Goal: Transaction & Acquisition: Subscribe to service/newsletter

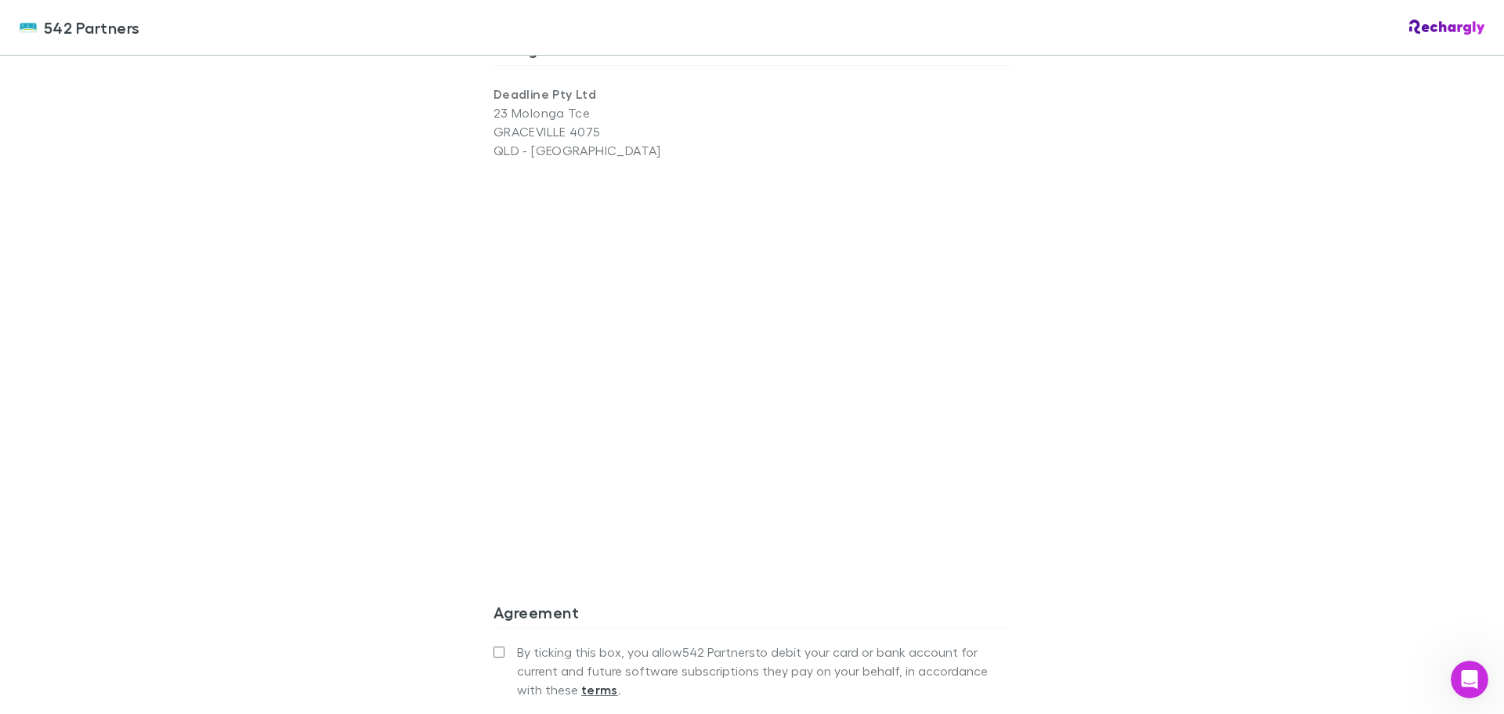
drag, startPoint x: 1023, startPoint y: 377, endPoint x: 1008, endPoint y: 374, distance: 15.2
click at [1023, 377] on div "542 Partners 542 Partners Software subscriptions agreement 542 Partners has par…" at bounding box center [752, 357] width 1504 height 714
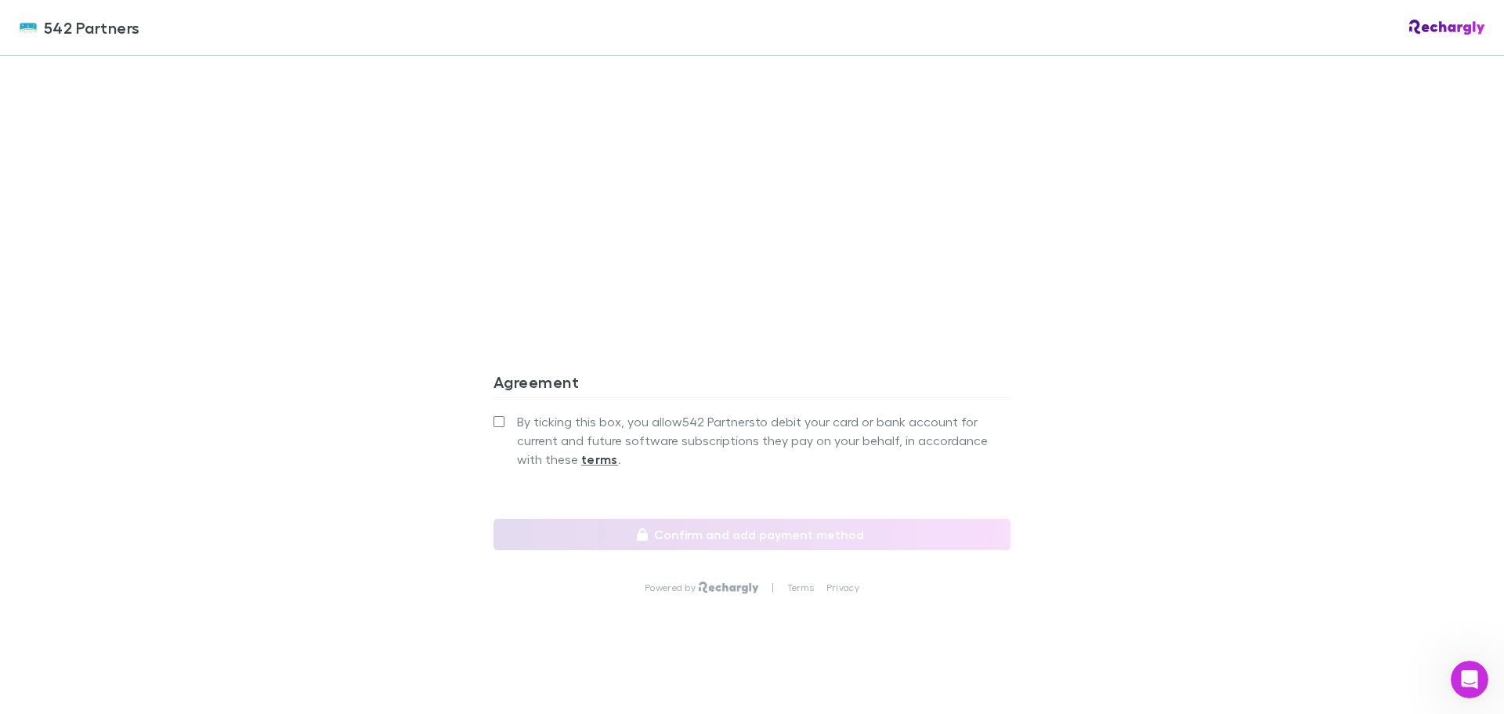
scroll to position [1280, 0]
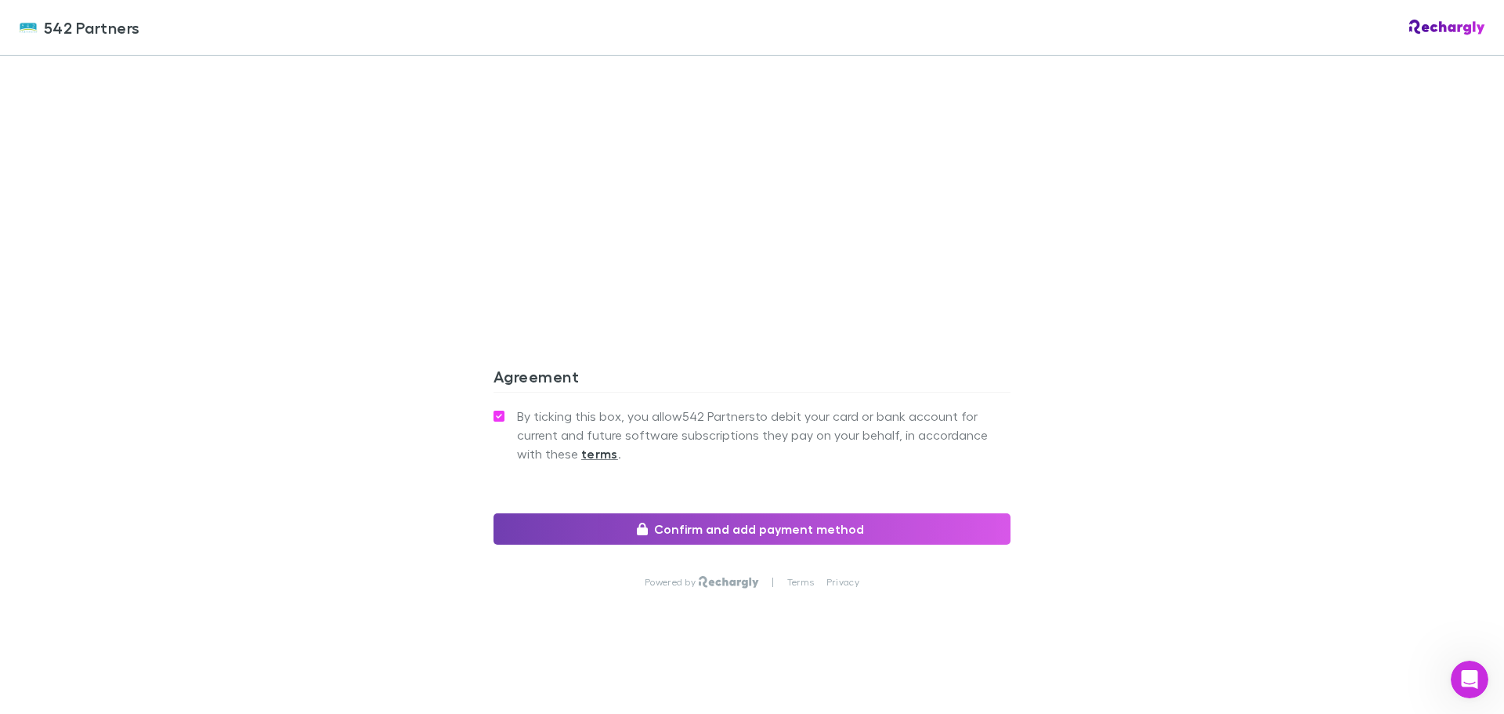
click at [837, 535] on button "Confirm and add payment method" at bounding box center [752, 528] width 517 height 31
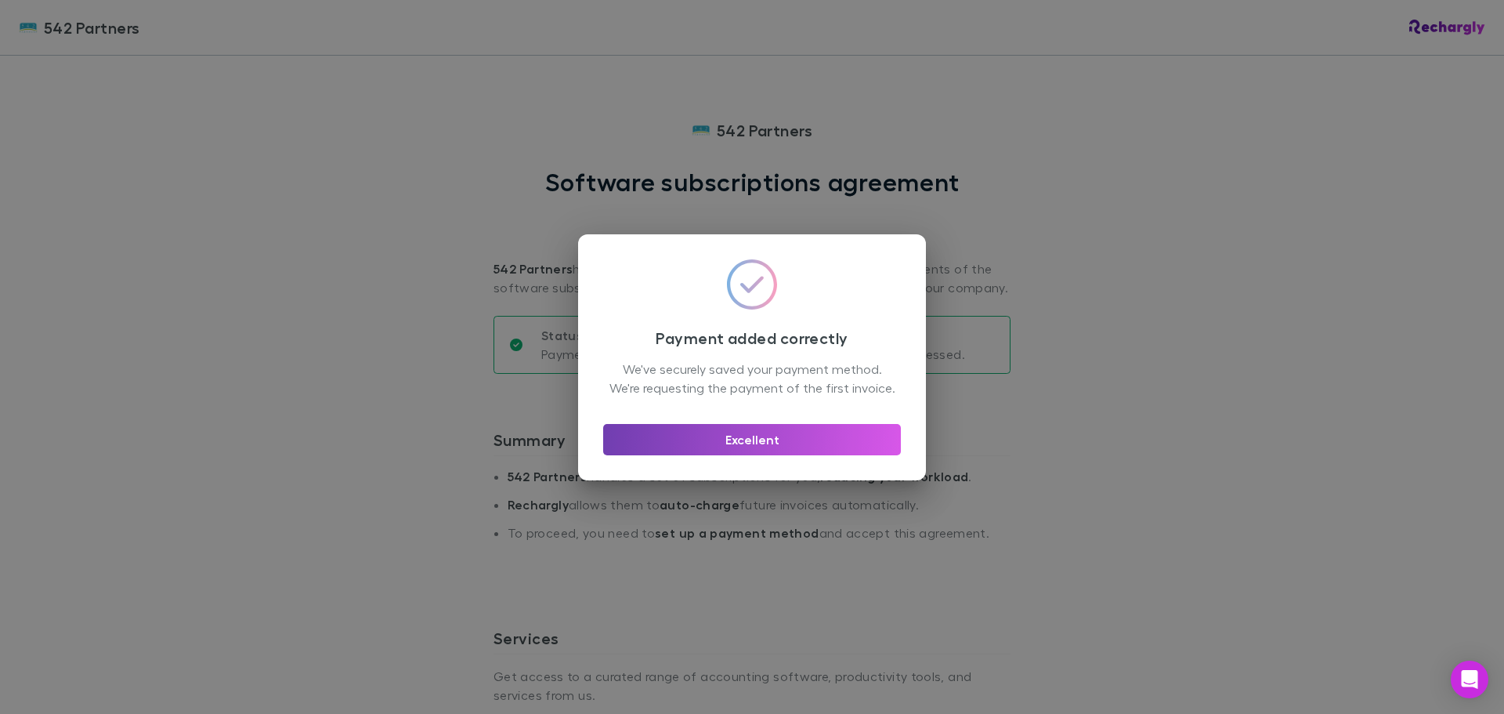
click at [812, 454] on button "Excellent" at bounding box center [752, 439] width 298 height 31
